Goal: Information Seeking & Learning: Check status

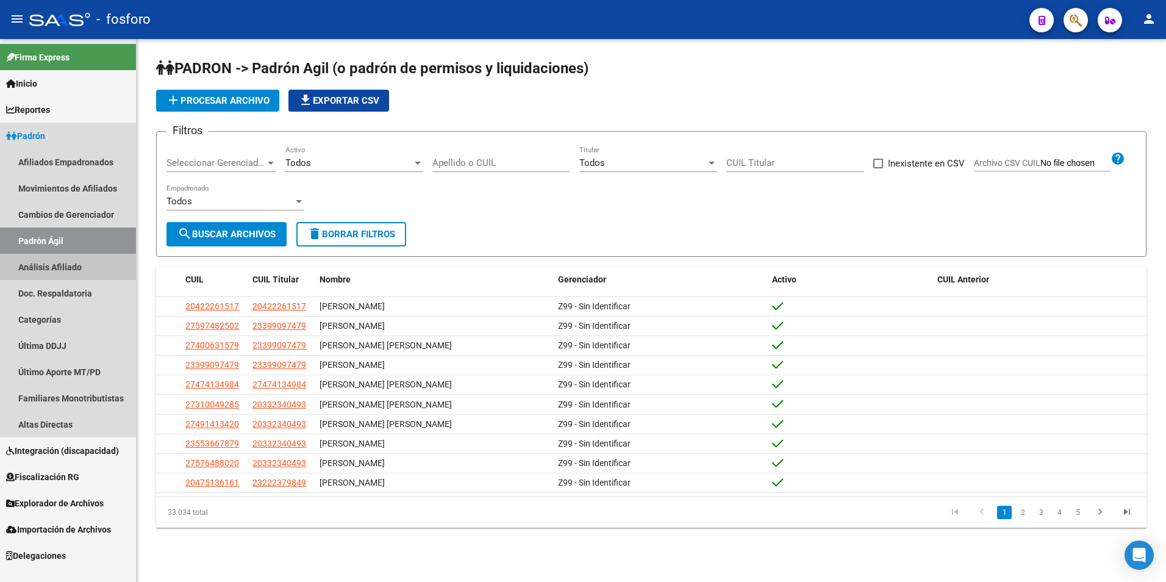
click at [58, 267] on link "Análisis Afiliado" at bounding box center [68, 267] width 136 height 26
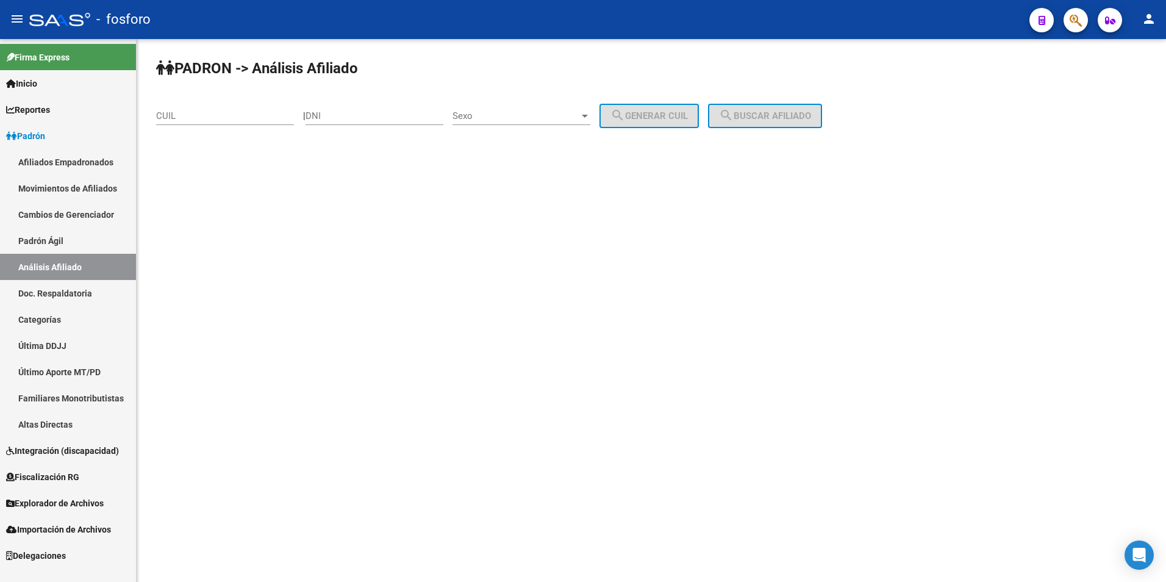
click at [223, 106] on div "CUIL" at bounding box center [225, 112] width 138 height 26
paste input "20-16274629-5"
type input "20-16274629-5"
click at [789, 118] on span "search Buscar afiliado" at bounding box center [765, 115] width 92 height 11
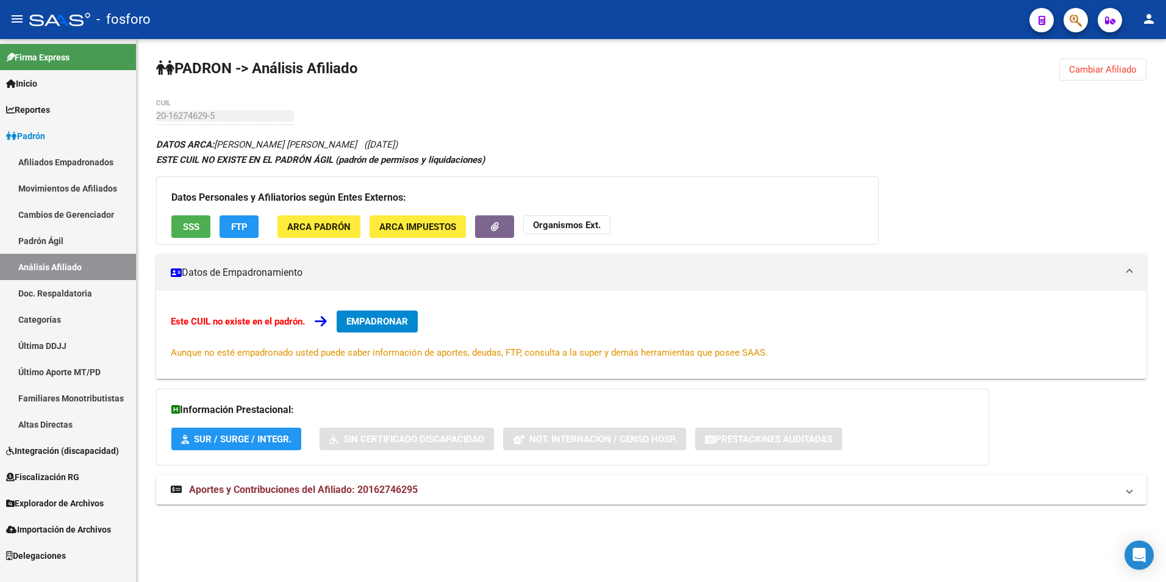
click at [78, 159] on link "Afiliados Empadronados" at bounding box center [68, 162] width 136 height 26
